Goal: Transaction & Acquisition: Purchase product/service

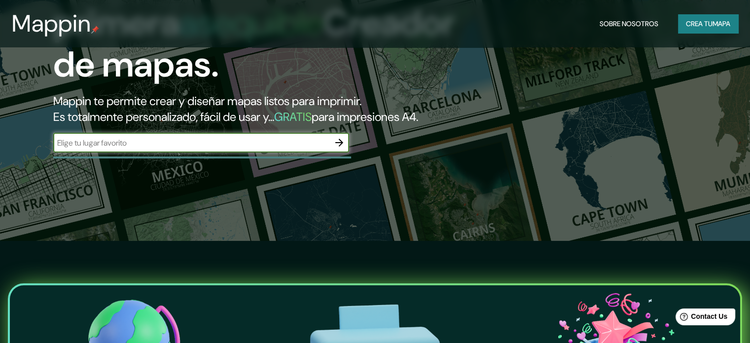
scroll to position [99, 0]
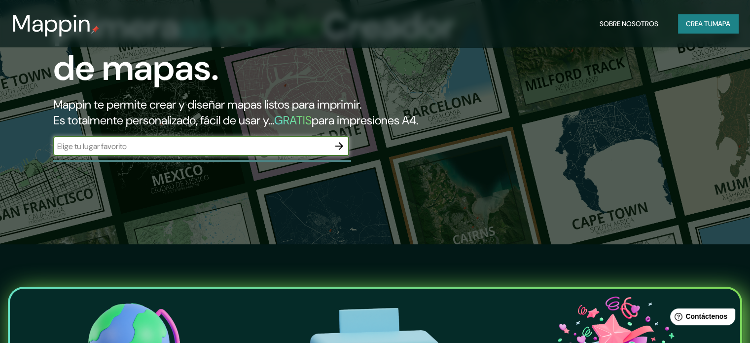
click at [221, 152] on input "text" at bounding box center [191, 146] width 276 height 11
type input "[PERSON_NAME]"
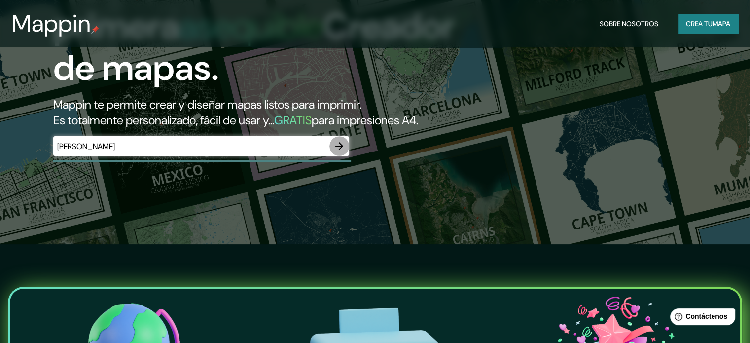
click at [335, 150] on icon "button" at bounding box center [339, 146] width 8 height 8
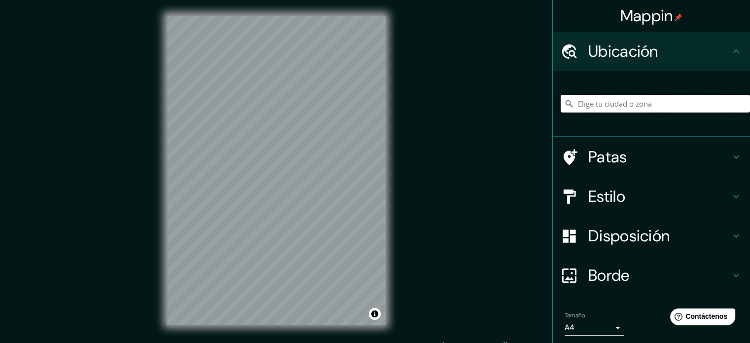
click at [622, 110] on input "Elige tu ciudad o zona" at bounding box center [655, 104] width 189 height 18
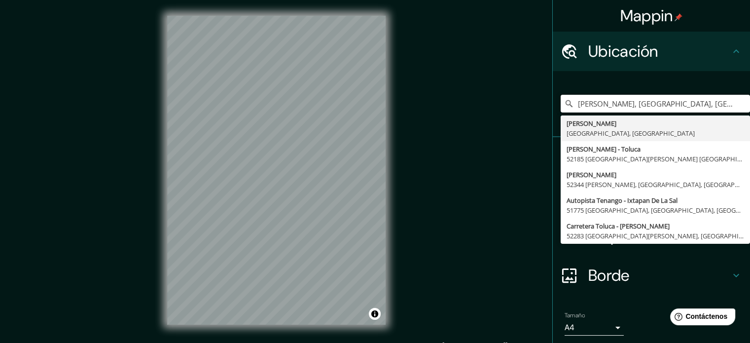
type input "[PERSON_NAME], [GEOGRAPHIC_DATA], [GEOGRAPHIC_DATA]"
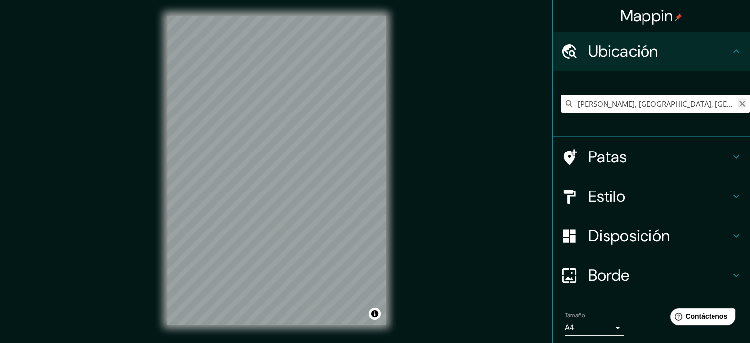
click at [738, 105] on icon "Claro" at bounding box center [742, 104] width 8 height 8
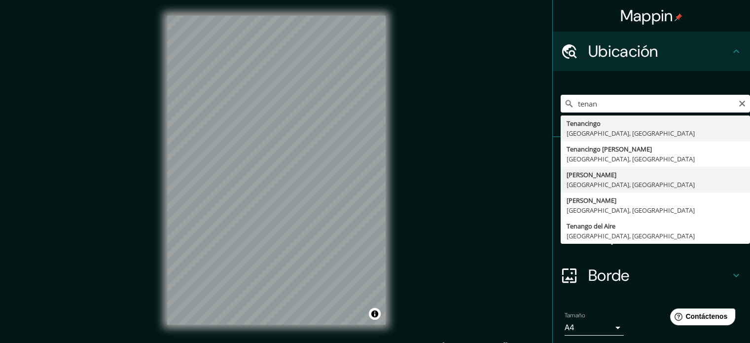
type input "[PERSON_NAME], [GEOGRAPHIC_DATA], [GEOGRAPHIC_DATA]"
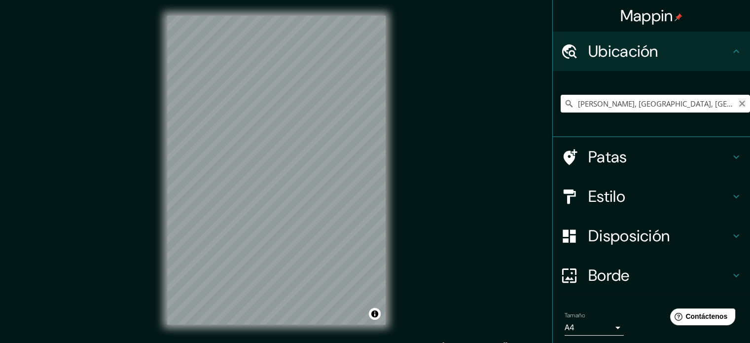
click at [739, 101] on icon "Claro" at bounding box center [742, 104] width 6 height 6
type input "[PERSON_NAME], [GEOGRAPHIC_DATA], [GEOGRAPHIC_DATA]"
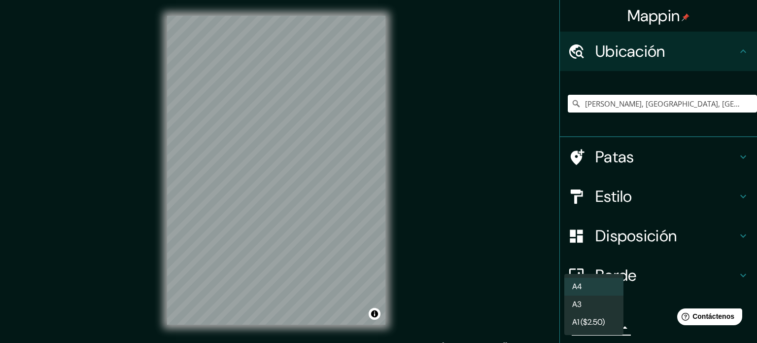
click at [603, 325] on body "Mappin Ubicación [PERSON_NAME], [GEOGRAPHIC_DATA], [GEOGRAPHIC_DATA] [PERSON_NA…" at bounding box center [378, 171] width 757 height 343
click at [589, 321] on font "A1 ($2.50)" at bounding box center [588, 323] width 33 height 10
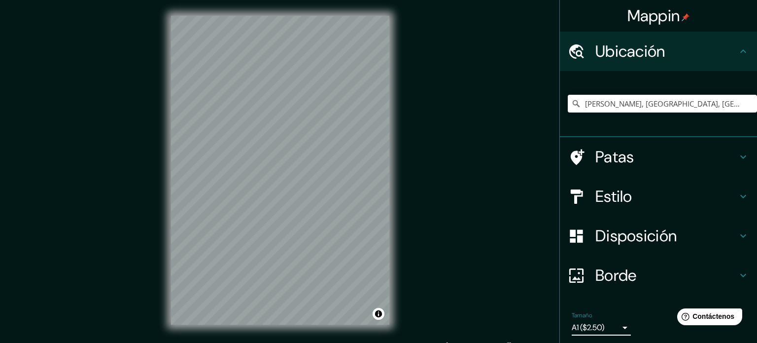
click at [589, 321] on body "Mappin Ubicación [PERSON_NAME], [GEOGRAPHIC_DATA], [GEOGRAPHIC_DATA] [PERSON_NA…" at bounding box center [378, 171] width 757 height 343
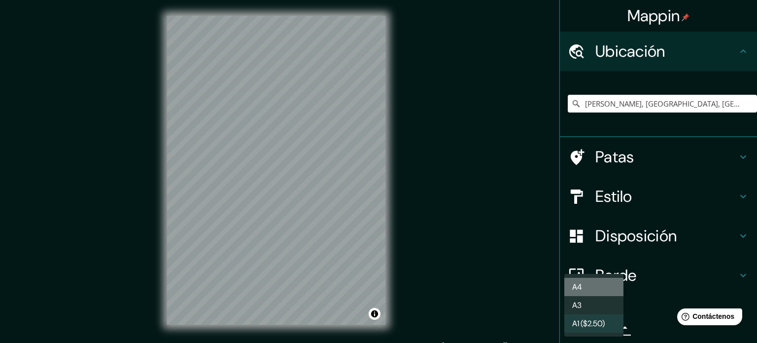
click at [608, 287] on li "A4" at bounding box center [594, 287] width 59 height 18
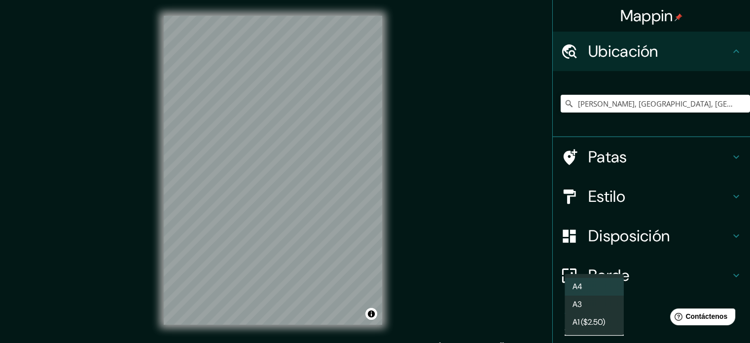
click at [598, 326] on body "Mappin Ubicación [PERSON_NAME], [GEOGRAPHIC_DATA], [GEOGRAPHIC_DATA] [PERSON_NA…" at bounding box center [375, 171] width 750 height 343
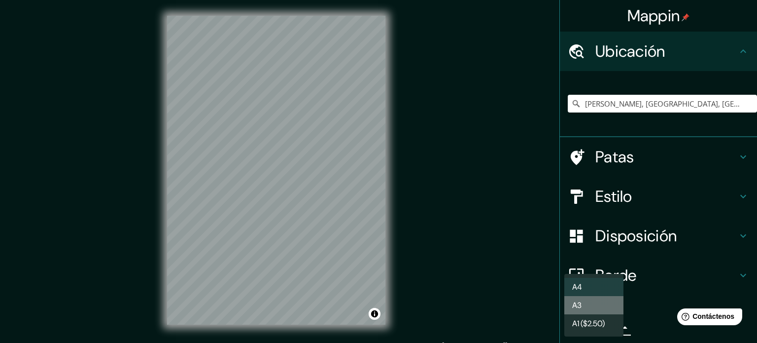
click at [598, 304] on li "A3" at bounding box center [594, 305] width 59 height 18
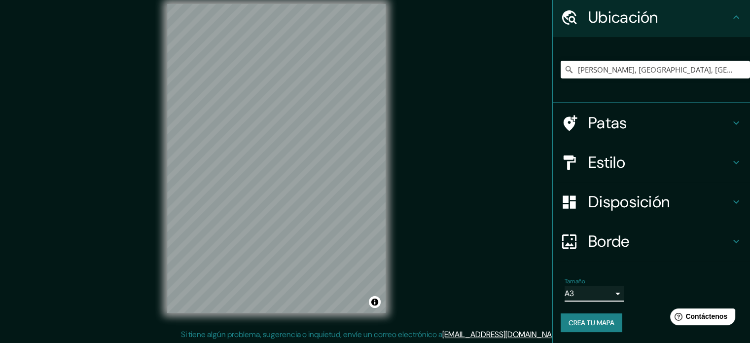
scroll to position [13, 0]
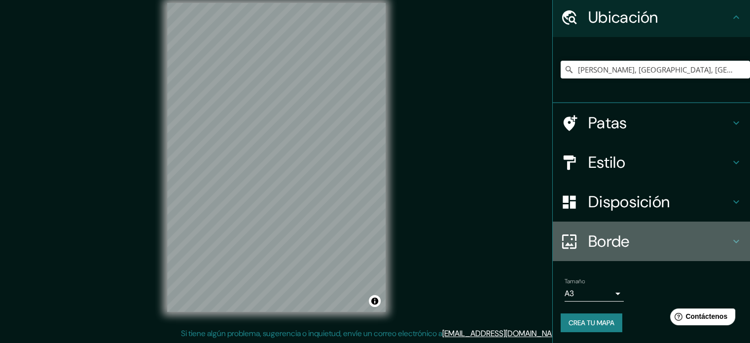
click at [631, 238] on h4 "Borde" at bounding box center [659, 241] width 142 height 20
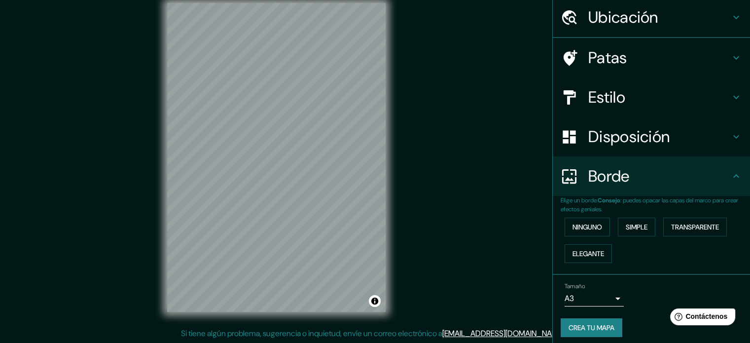
scroll to position [34, 0]
click at [599, 225] on button "Ninguno" at bounding box center [587, 226] width 45 height 19
click at [609, 140] on font "Disposición" at bounding box center [628, 136] width 81 height 21
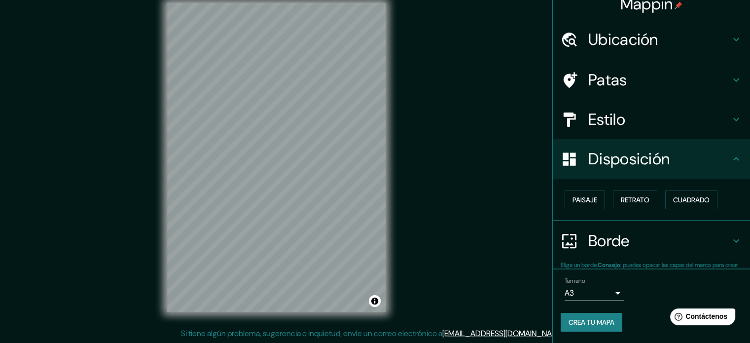
scroll to position [12, 0]
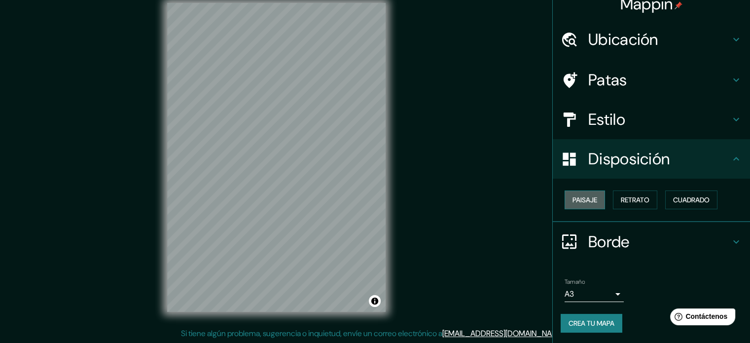
click at [583, 197] on font "Paisaje" at bounding box center [584, 199] width 25 height 9
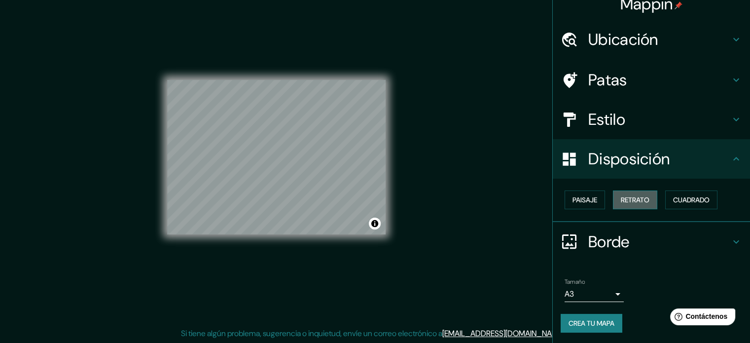
click at [623, 194] on font "Retrato" at bounding box center [635, 199] width 29 height 13
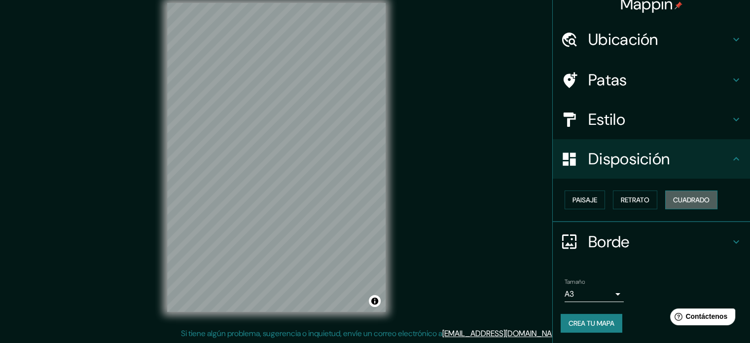
click at [673, 199] on font "Cuadrado" at bounding box center [691, 199] width 36 height 9
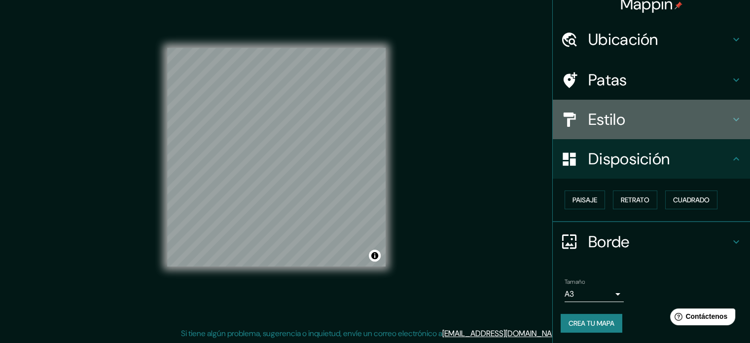
click at [597, 106] on div "Estilo" at bounding box center [651, 119] width 197 height 39
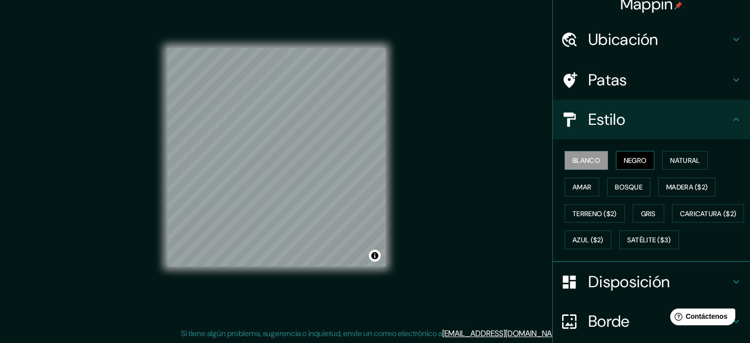
click at [624, 159] on font "Negro" at bounding box center [635, 160] width 23 height 9
click at [696, 159] on button "Natural" at bounding box center [684, 160] width 45 height 19
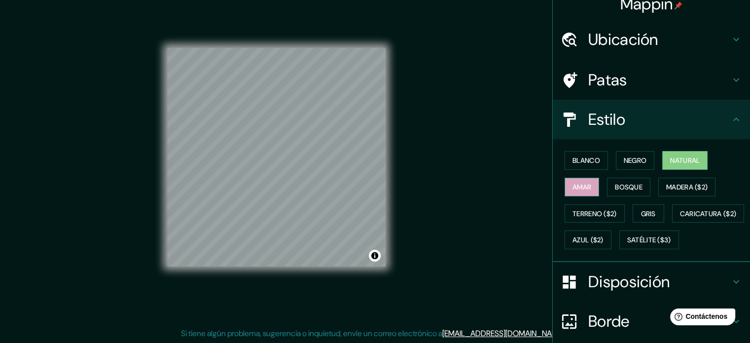
click at [570, 178] on button "Amar" at bounding box center [582, 186] width 35 height 19
click at [615, 183] on font "Bosque" at bounding box center [629, 186] width 28 height 9
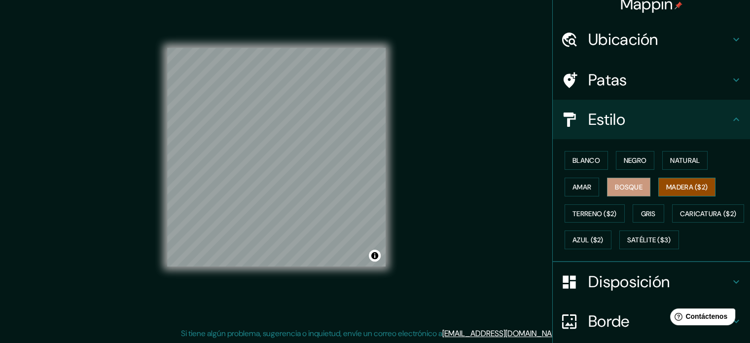
click at [667, 182] on font "Madera ($2)" at bounding box center [686, 186] width 41 height 9
click at [641, 210] on font "Gris" at bounding box center [648, 213] width 15 height 9
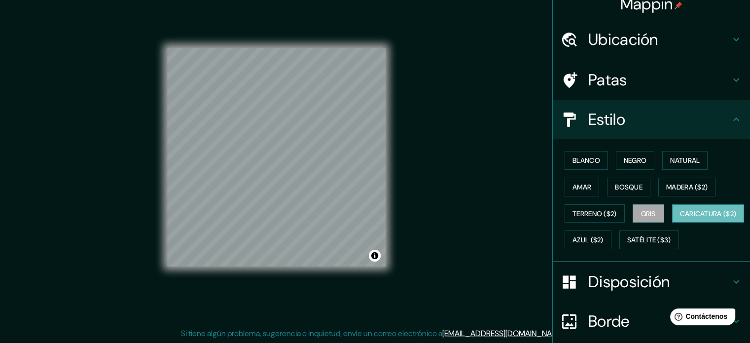
click at [672, 223] on button "Caricatura ($2)" at bounding box center [708, 213] width 72 height 19
click at [603, 239] on font "Azul ($2)" at bounding box center [587, 240] width 31 height 9
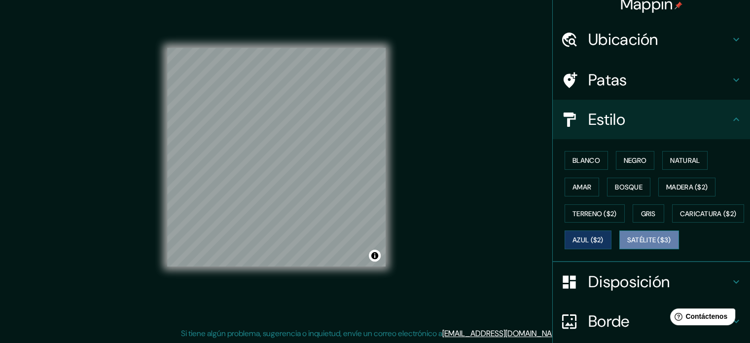
click at [627, 245] on font "Satélite ($3)" at bounding box center [649, 240] width 44 height 9
click at [585, 147] on div "Blanco Negro Natural Amar Bosque Madera ($2) Terreno ($2) Gris Caricatura ($2) …" at bounding box center [655, 200] width 189 height 106
click at [575, 161] on font "Blanco" at bounding box center [586, 160] width 28 height 9
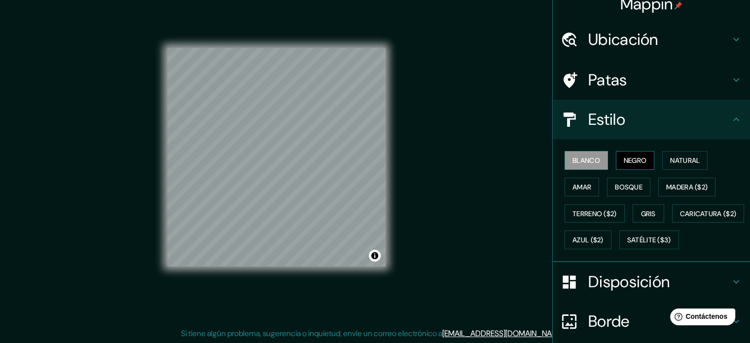
click at [616, 158] on button "Negro" at bounding box center [635, 160] width 39 height 19
click at [670, 159] on font "Natural" at bounding box center [685, 160] width 30 height 9
click at [590, 156] on font "Blanco" at bounding box center [586, 160] width 28 height 9
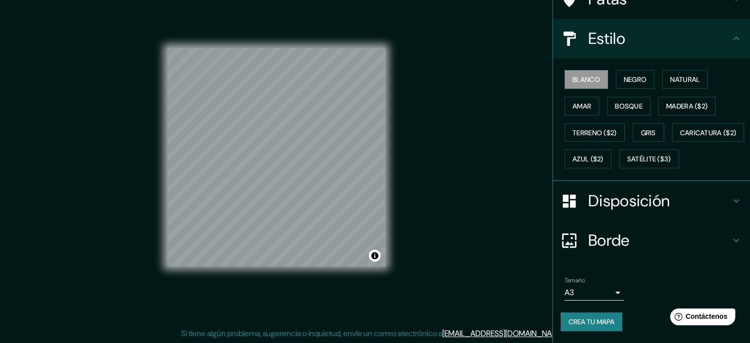
scroll to position [116, 0]
click at [589, 314] on button "Crea tu mapa" at bounding box center [592, 321] width 62 height 19
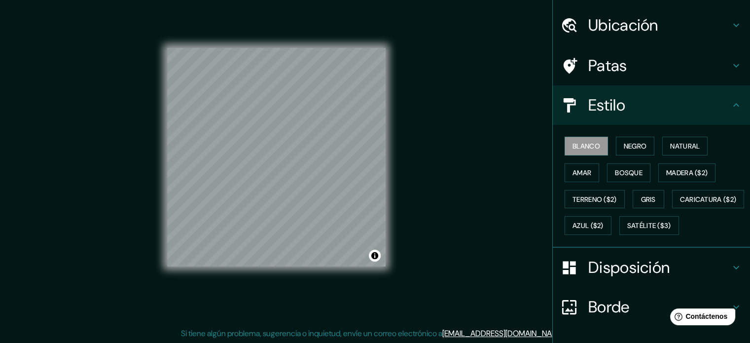
scroll to position [0, 0]
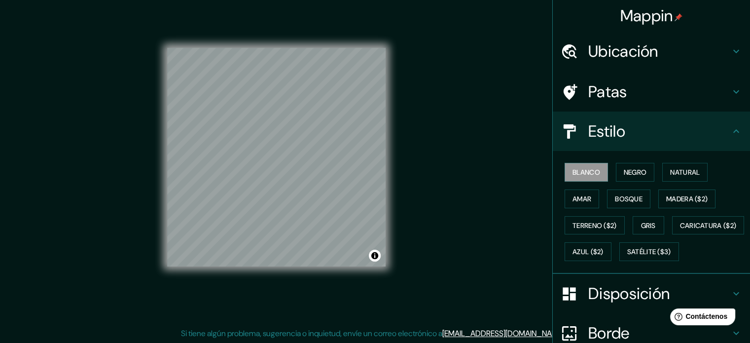
click at [643, 91] on h4 "Patas" at bounding box center [659, 92] width 142 height 20
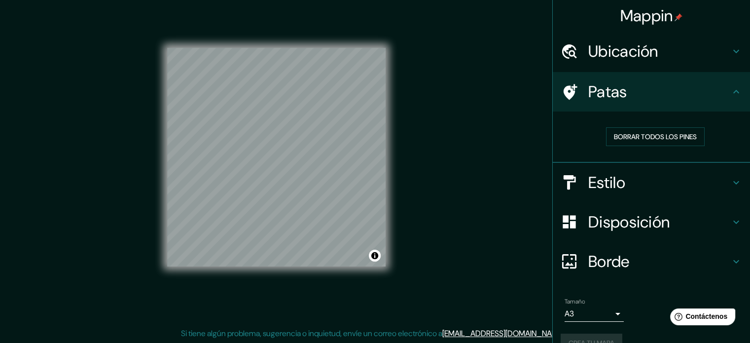
click at [661, 55] on h4 "Ubicación" at bounding box center [659, 51] width 142 height 20
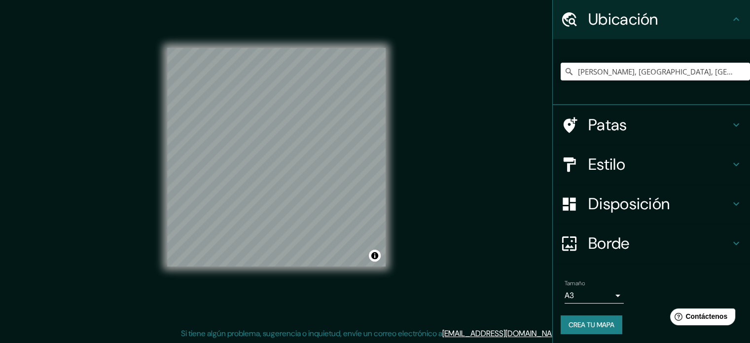
scroll to position [34, 0]
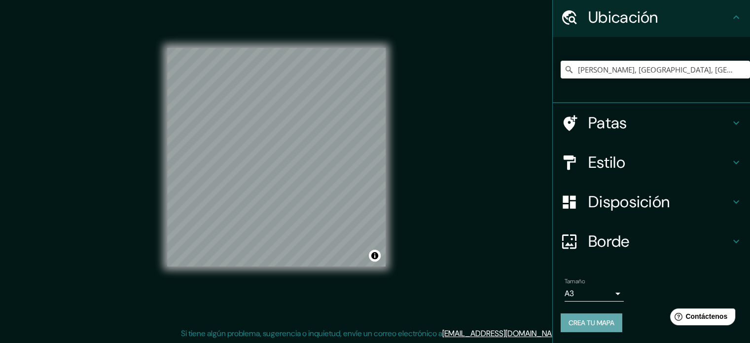
click at [605, 322] on font "Crea tu mapa" at bounding box center [591, 322] width 46 height 9
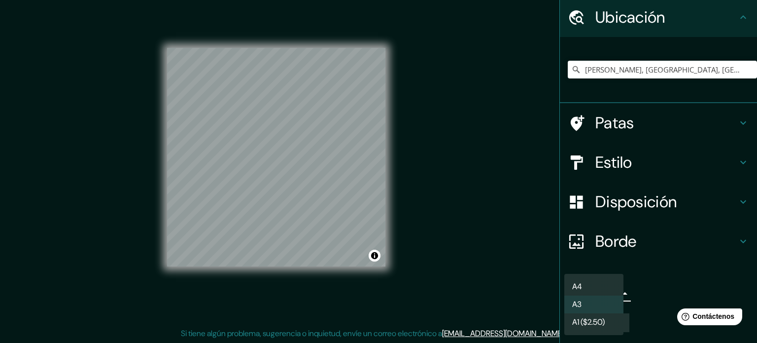
click at [607, 289] on body "Mappin Ubicación [PERSON_NAME], [GEOGRAPHIC_DATA], [GEOGRAPHIC_DATA] [PERSON_NA…" at bounding box center [378, 158] width 757 height 343
click at [599, 280] on li "A4" at bounding box center [594, 287] width 59 height 18
type input "single"
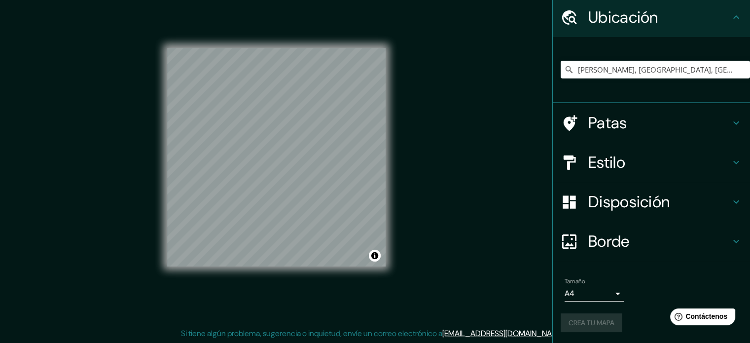
click at [605, 322] on div "Crea tu mapa" at bounding box center [651, 322] width 181 height 19
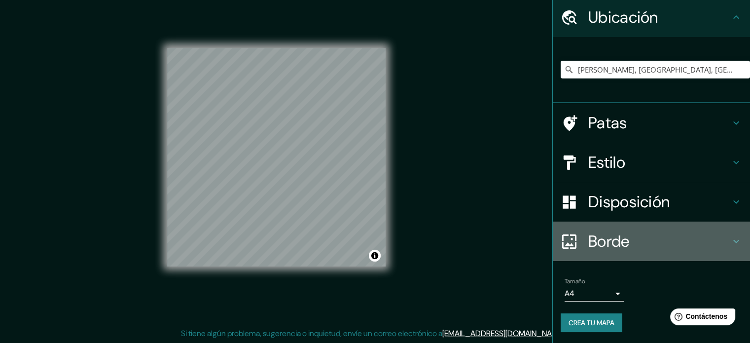
click at [617, 240] on font "Borde" at bounding box center [608, 241] width 41 height 21
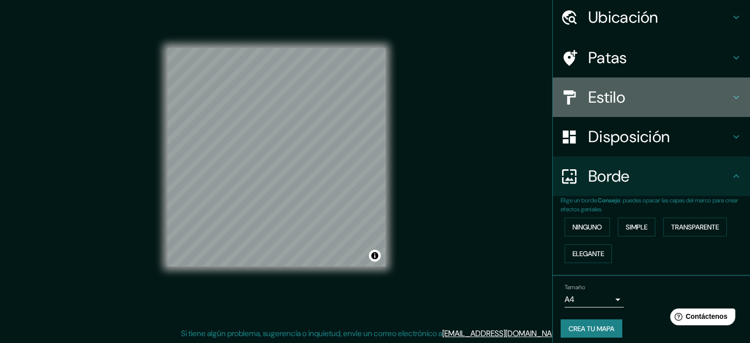
click at [637, 101] on h4 "Estilo" at bounding box center [659, 97] width 142 height 20
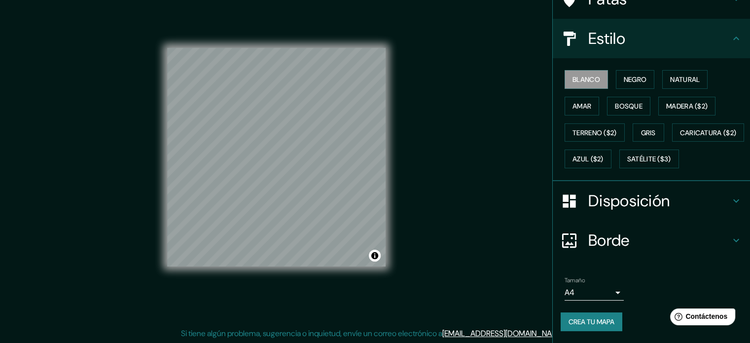
scroll to position [116, 0]
click at [578, 330] on button "Crea tu mapa" at bounding box center [592, 321] width 62 height 19
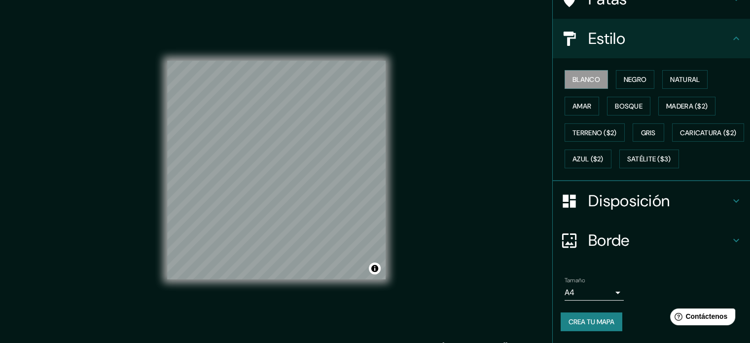
click at [568, 325] on font "Crea tu mapa" at bounding box center [591, 321] width 46 height 9
click at [567, 325] on div "Crea tu mapa" at bounding box center [651, 321] width 181 height 19
click at [566, 325] on div "Crea tu mapa" at bounding box center [651, 321] width 181 height 19
click at [567, 325] on div "Crea tu mapa" at bounding box center [651, 321] width 181 height 19
click at [561, 327] on button "Crea tu mapa" at bounding box center [592, 321] width 62 height 19
